Goal: Check status

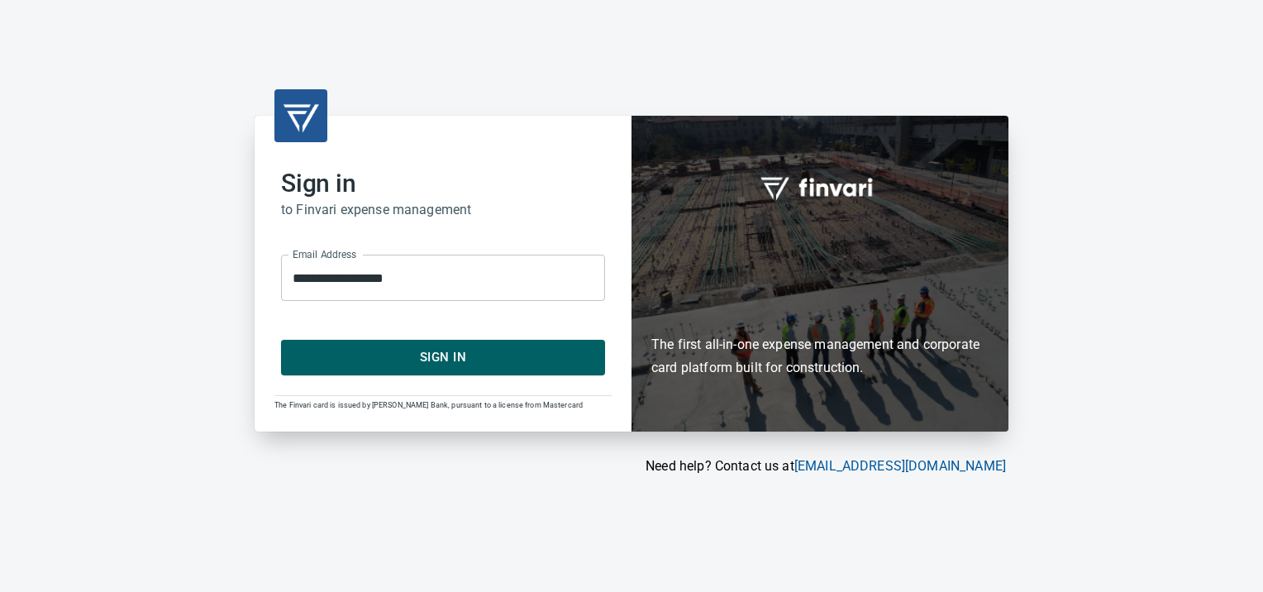
click at [459, 360] on span "Sign In" at bounding box center [443, 356] width 288 height 21
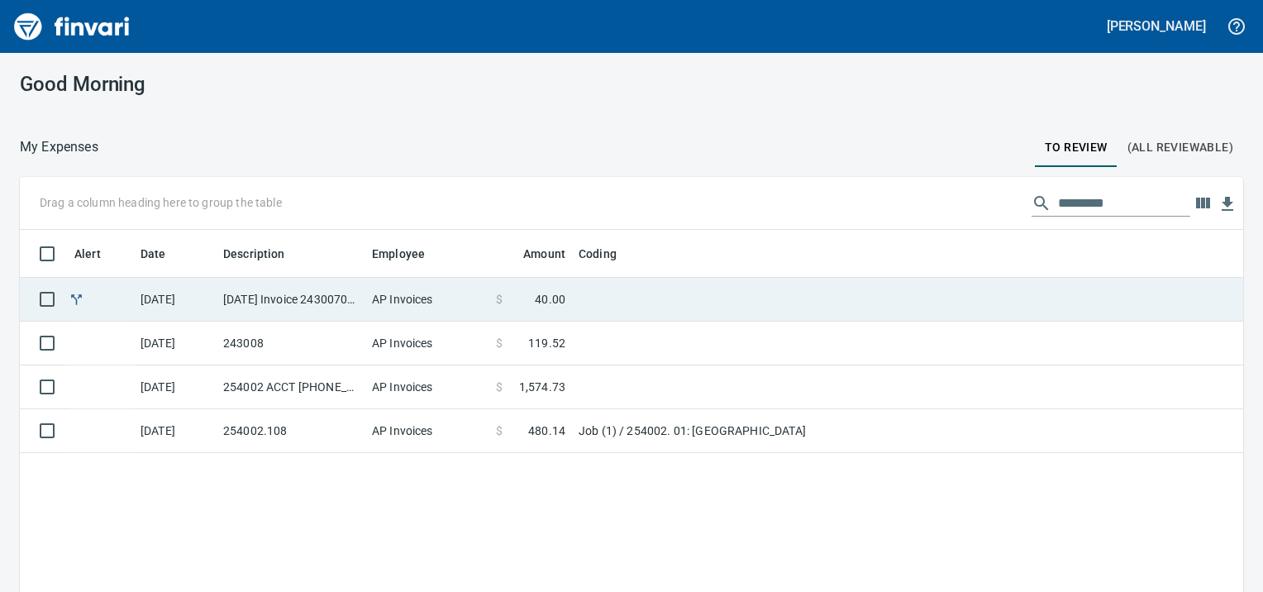
scroll to position [397, 1198]
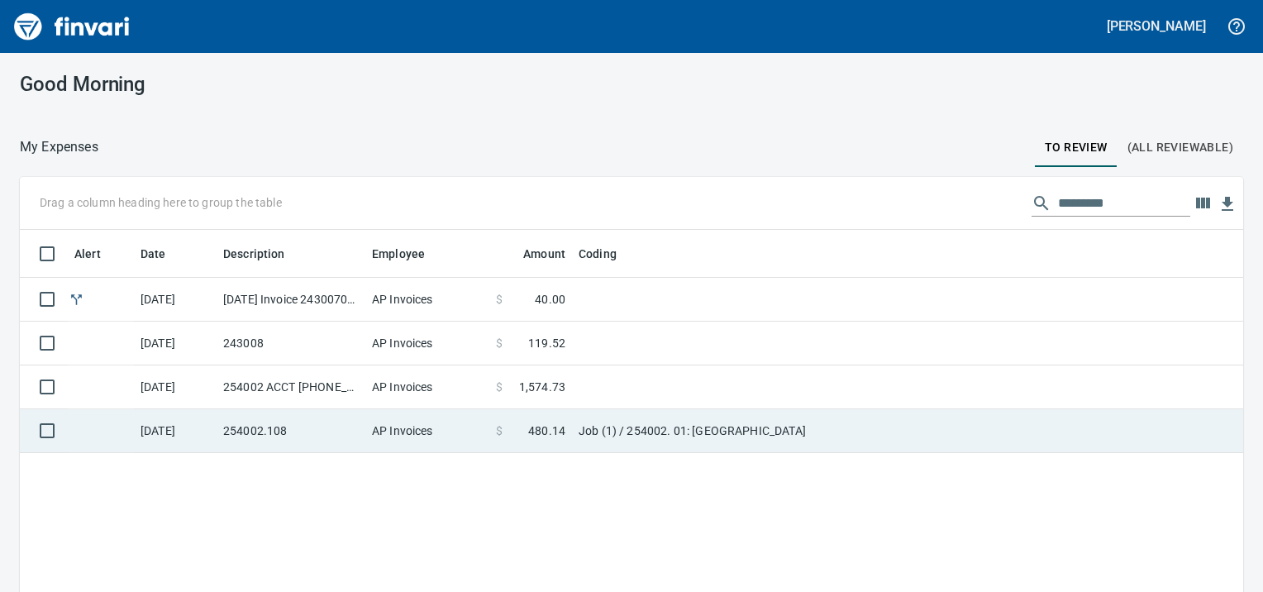
click at [319, 427] on td "254002.108" at bounding box center [291, 431] width 149 height 44
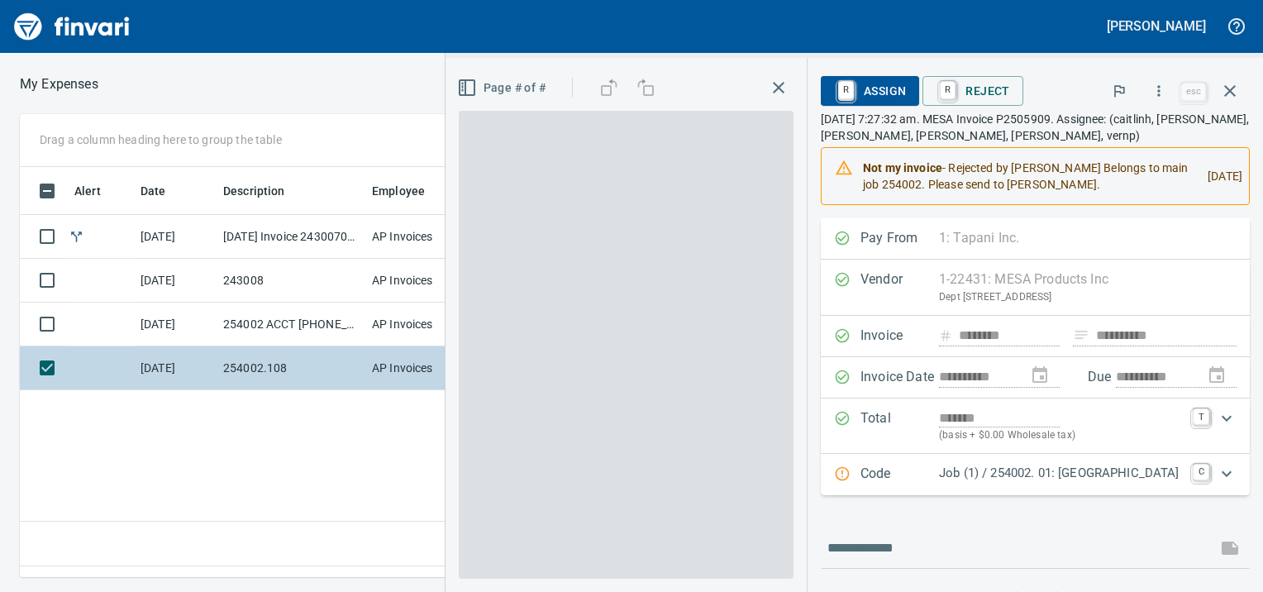
scroll to position [384, 784]
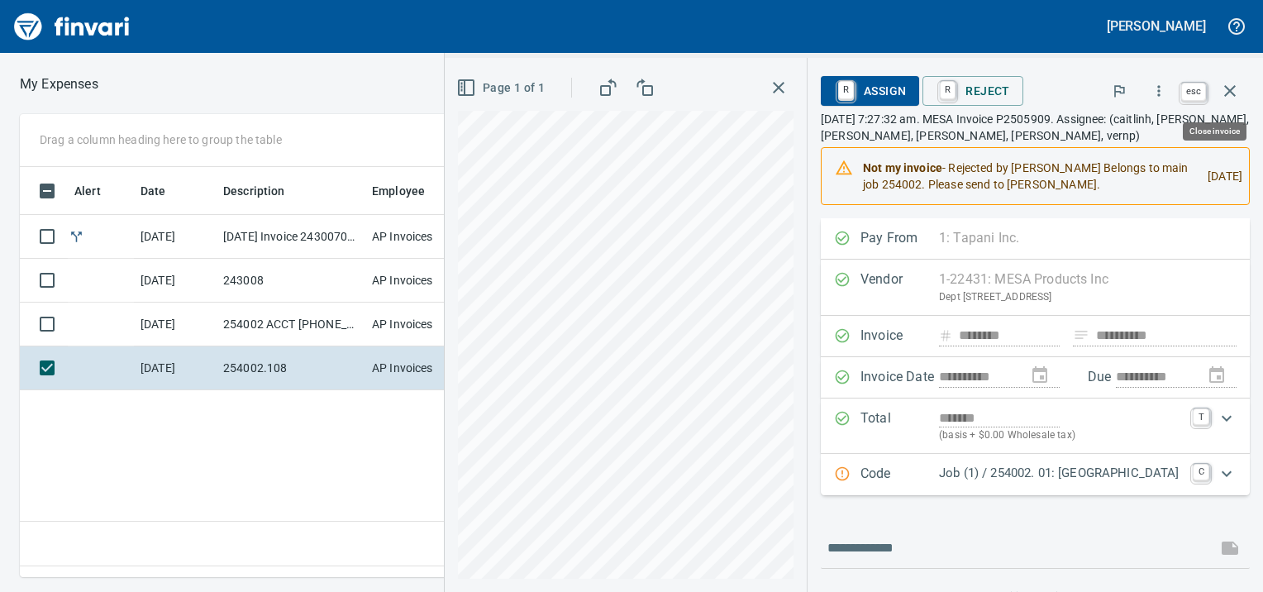
click at [1236, 93] on icon "button" at bounding box center [1230, 91] width 20 height 20
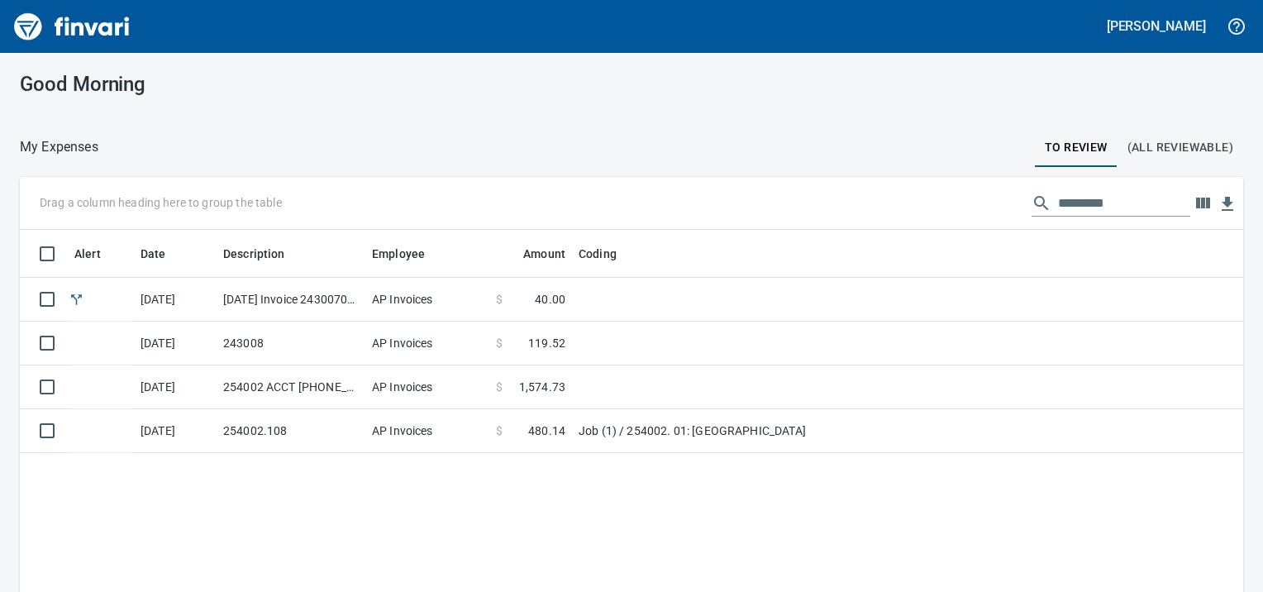
scroll to position [397, 1195]
